Goal: Obtain resource: Download file/media

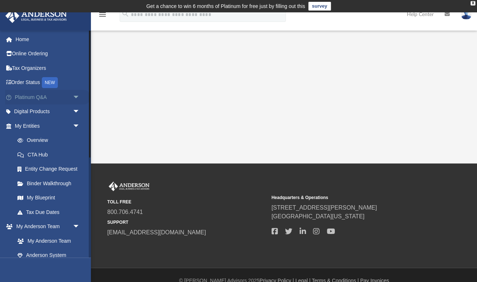
click at [41, 94] on link "Platinum Q&A arrow_drop_down" at bounding box center [48, 97] width 86 height 15
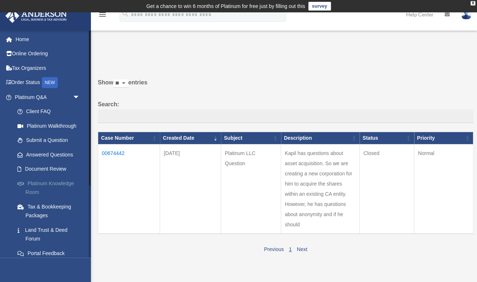
click at [51, 182] on link "Platinum Knowledge Room" at bounding box center [50, 187] width 81 height 23
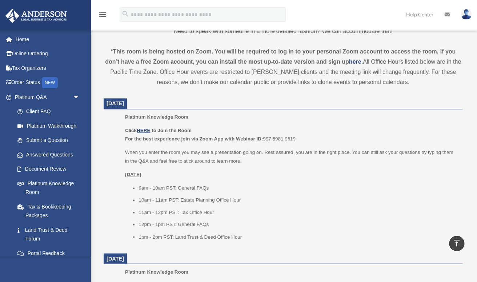
scroll to position [271, 0]
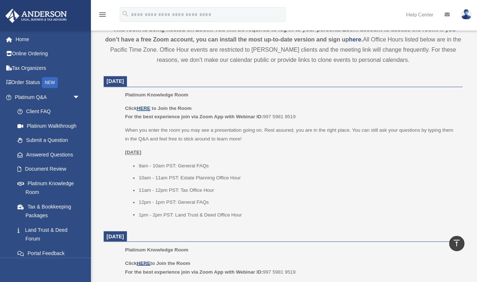
click at [141, 108] on u "HERE" at bounding box center [143, 107] width 13 height 5
click at [74, 97] on span "arrow_drop_down" at bounding box center [80, 97] width 15 height 15
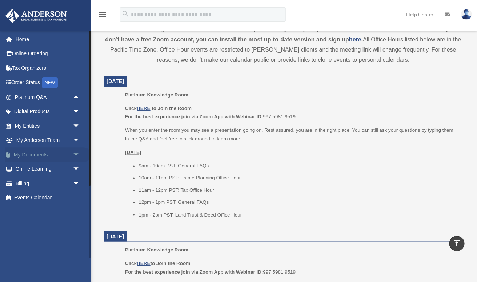
click at [40, 157] on link "My Documents arrow_drop_down" at bounding box center [48, 154] width 86 height 15
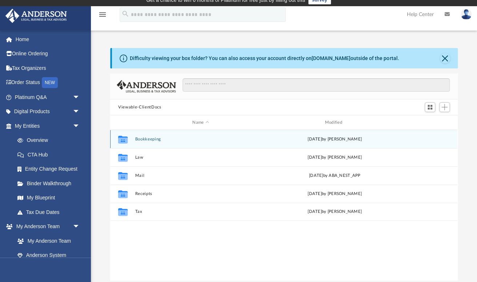
scroll to position [7, 0]
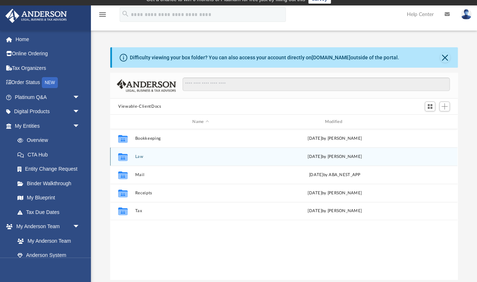
click at [136, 155] on button "Law" at bounding box center [200, 156] width 131 height 5
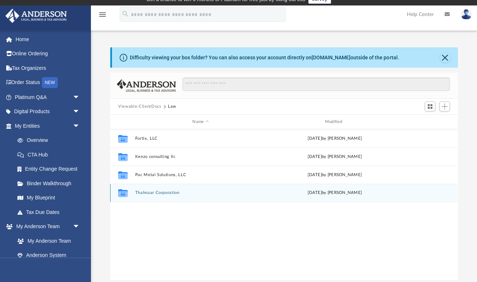
click at [143, 192] on button "Thalmaar Corporation" at bounding box center [200, 192] width 131 height 5
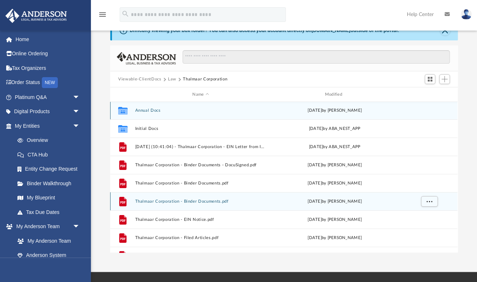
scroll to position [0, 0]
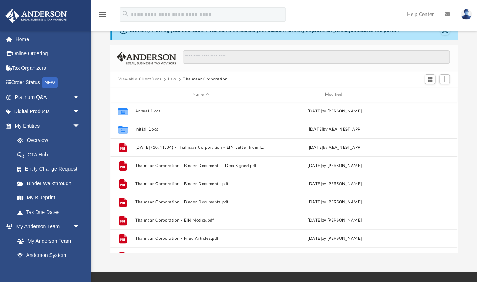
click at [171, 80] on button "Law" at bounding box center [172, 79] width 8 height 7
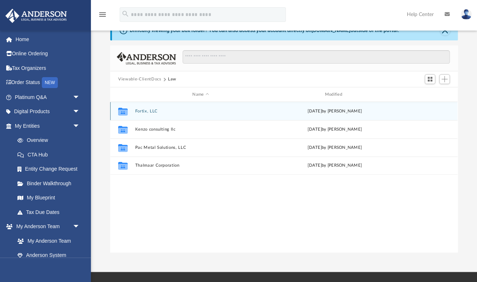
click at [142, 108] on div "Collaborated Folder Fortix, LLC [DATE] by [PERSON_NAME]" at bounding box center [283, 111] width 347 height 18
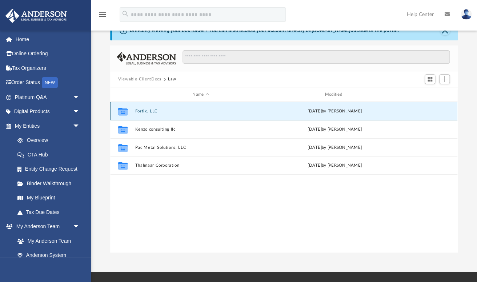
click at [143, 111] on button "Fortix, LLC" at bounding box center [200, 111] width 131 height 5
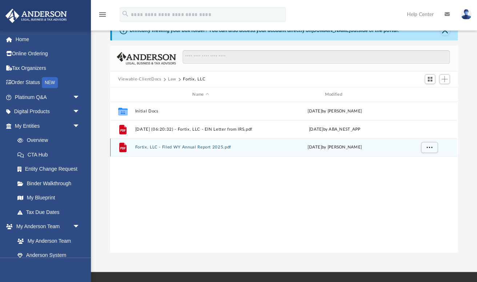
click at [161, 146] on button "Fortix, LLC - Filed WY Annual Report 2025.pdf" at bounding box center [200, 147] width 131 height 5
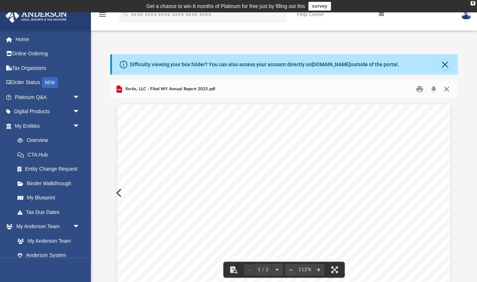
click at [445, 88] on button "Close" at bounding box center [446, 89] width 13 height 11
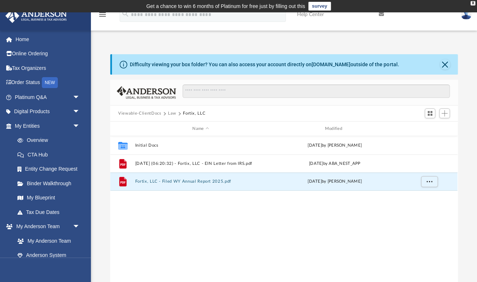
click at [171, 113] on button "Law" at bounding box center [172, 113] width 8 height 7
